Goal: Information Seeking & Learning: Learn about a topic

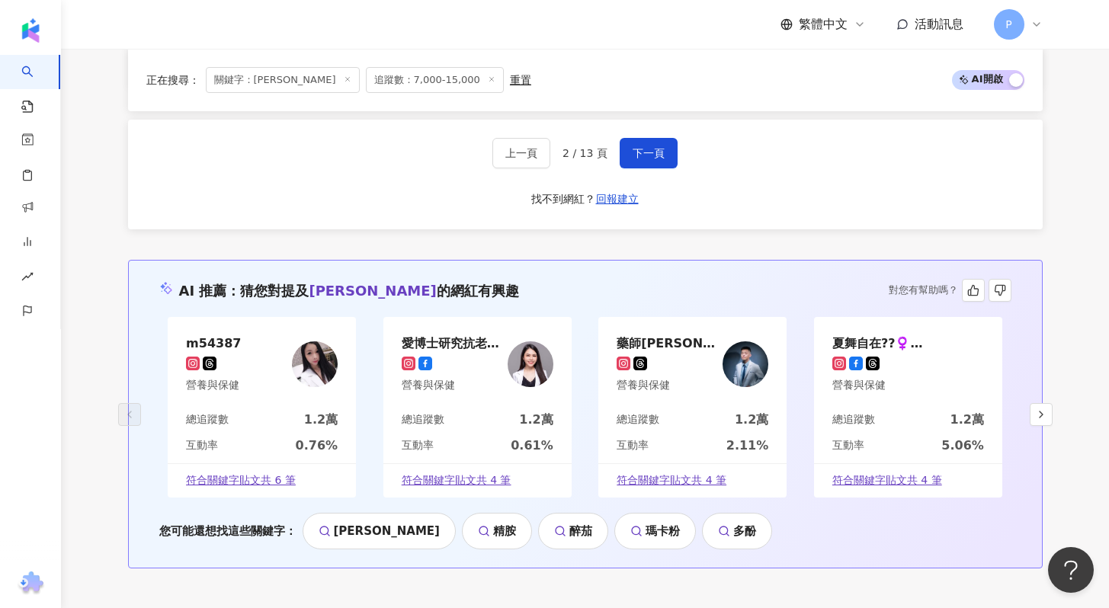
scroll to position [2930, 0]
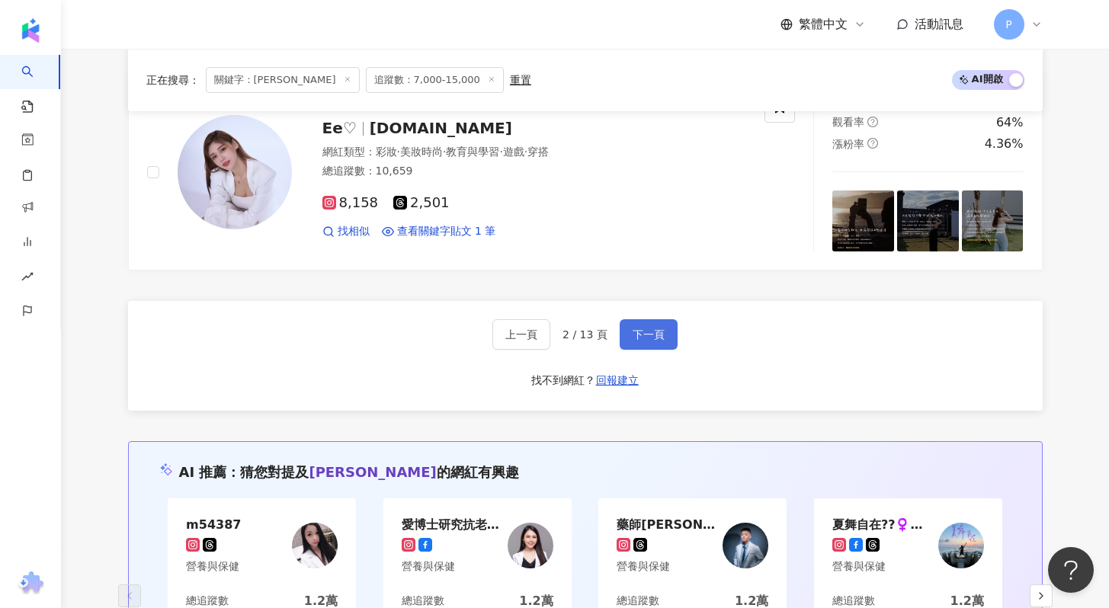
click at [657, 340] on span "下一頁" at bounding box center [649, 334] width 32 height 12
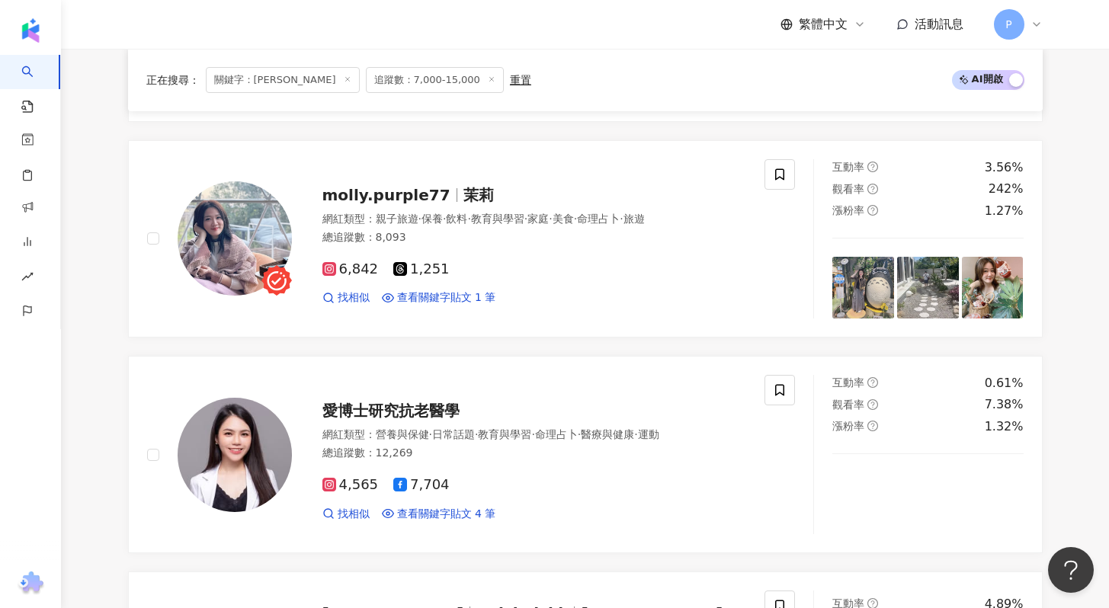
scroll to position [741, 0]
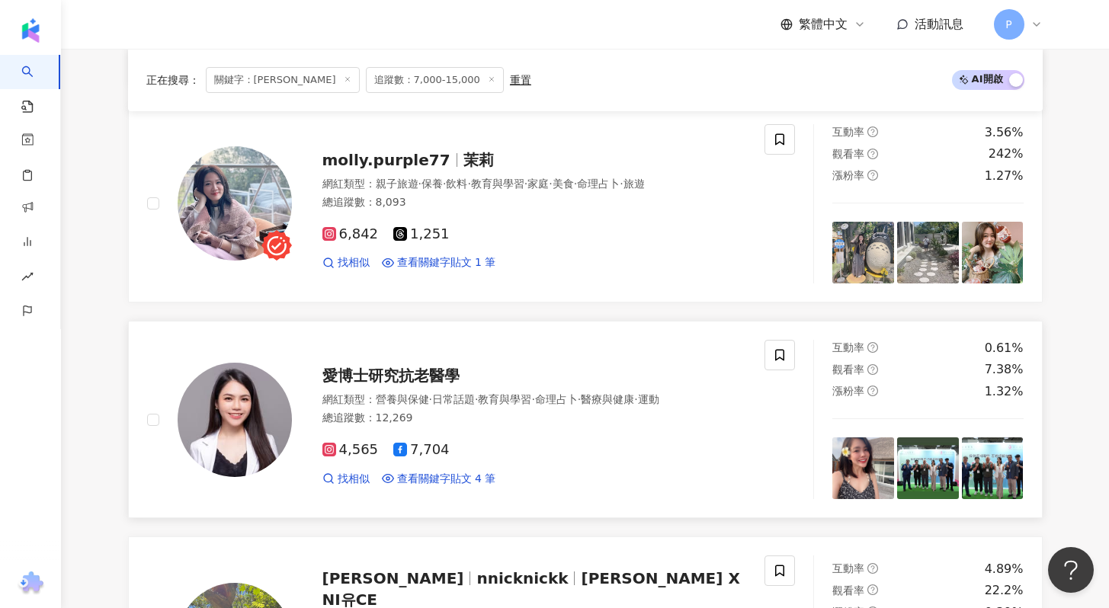
click at [434, 374] on span "愛博士研究抗老醫學" at bounding box center [390, 376] width 137 height 18
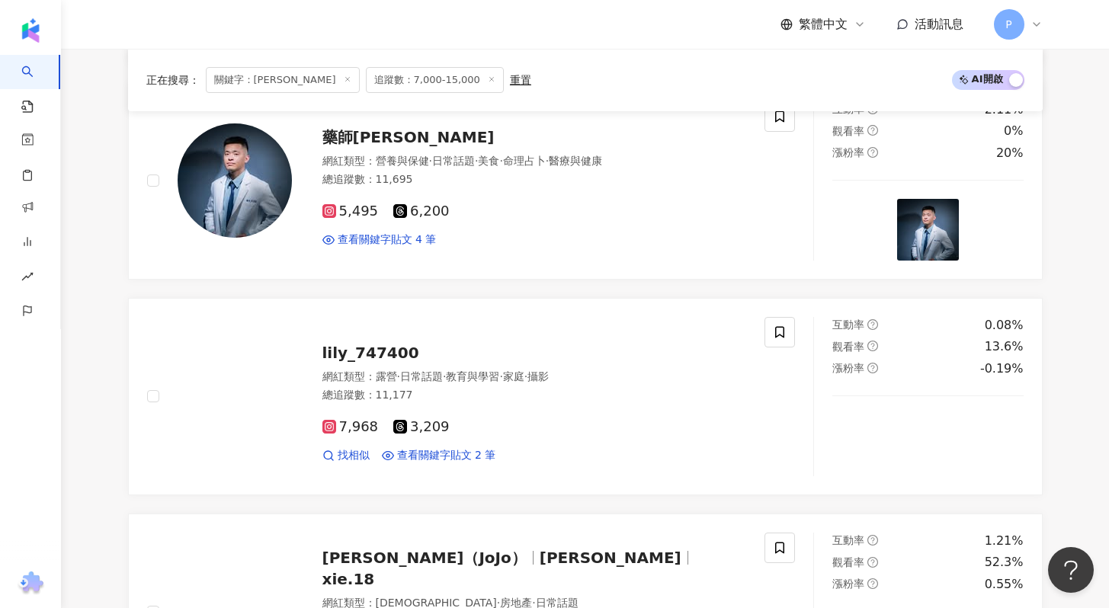
scroll to position [1427, 0]
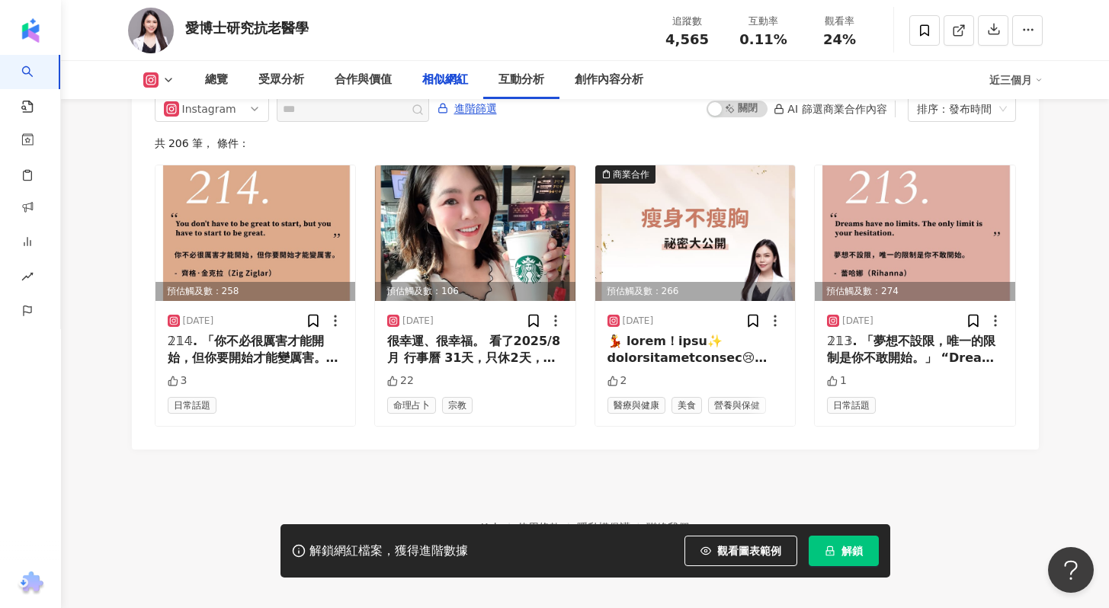
scroll to position [2635, 0]
